Goal: Transaction & Acquisition: Purchase product/service

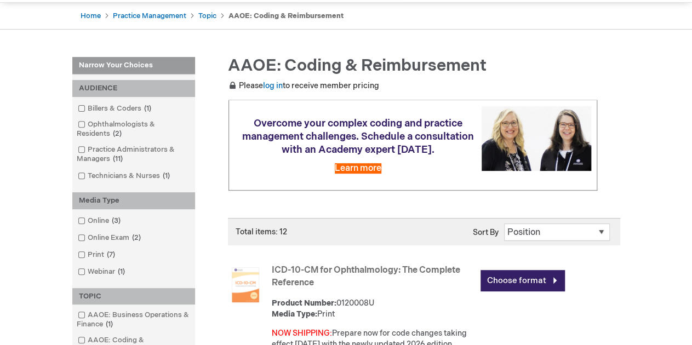
scroll to position [219, 0]
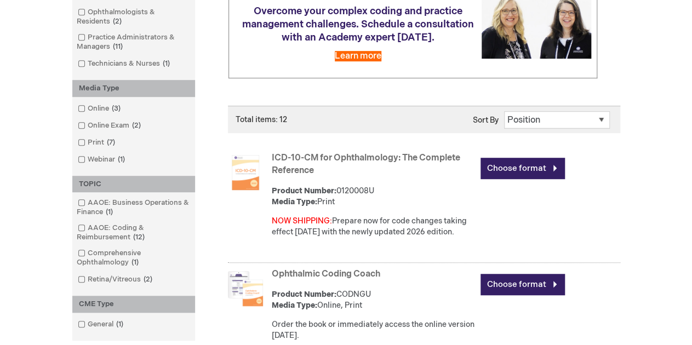
click at [251, 187] on img at bounding box center [245, 172] width 35 height 35
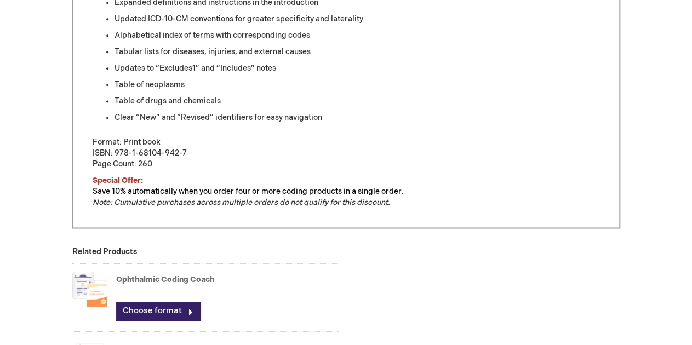
scroll to position [731, 0]
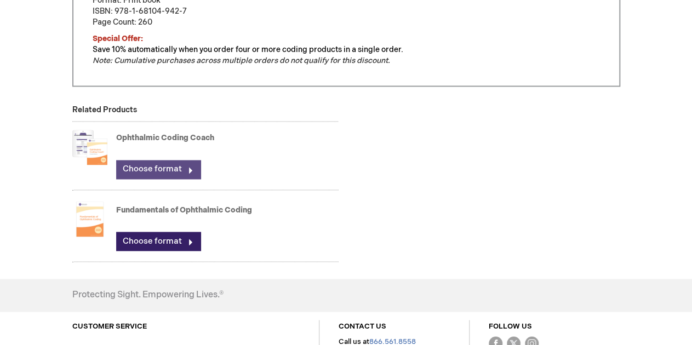
click at [164, 179] on link "Choose format" at bounding box center [158, 169] width 84 height 19
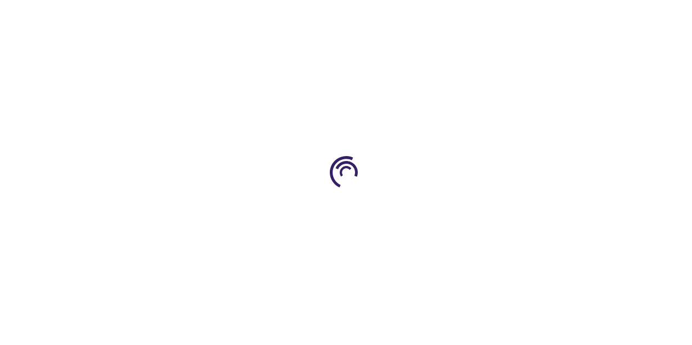
type input "0"
